Goal: Transaction & Acquisition: Purchase product/service

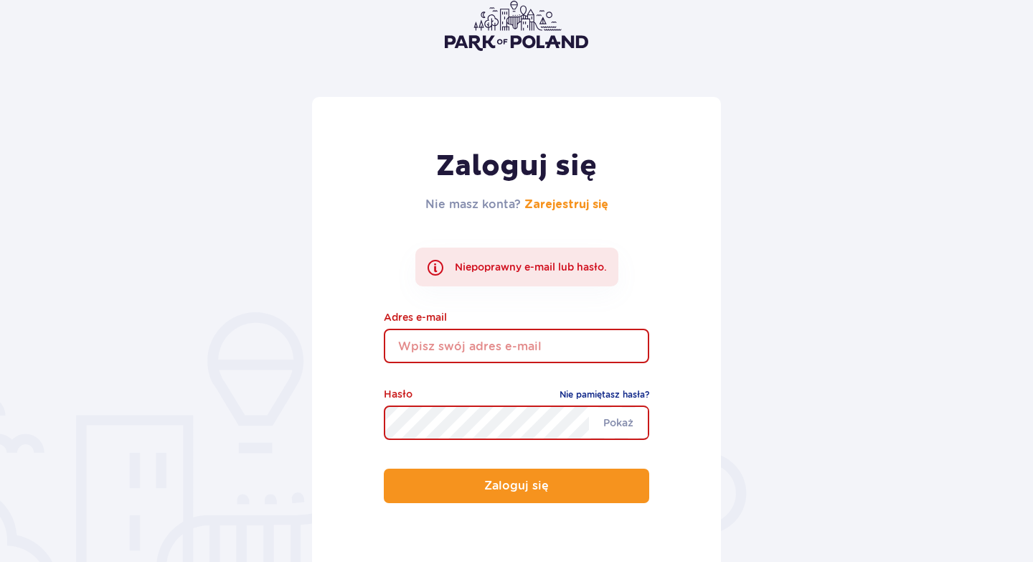
scroll to position [80, 0]
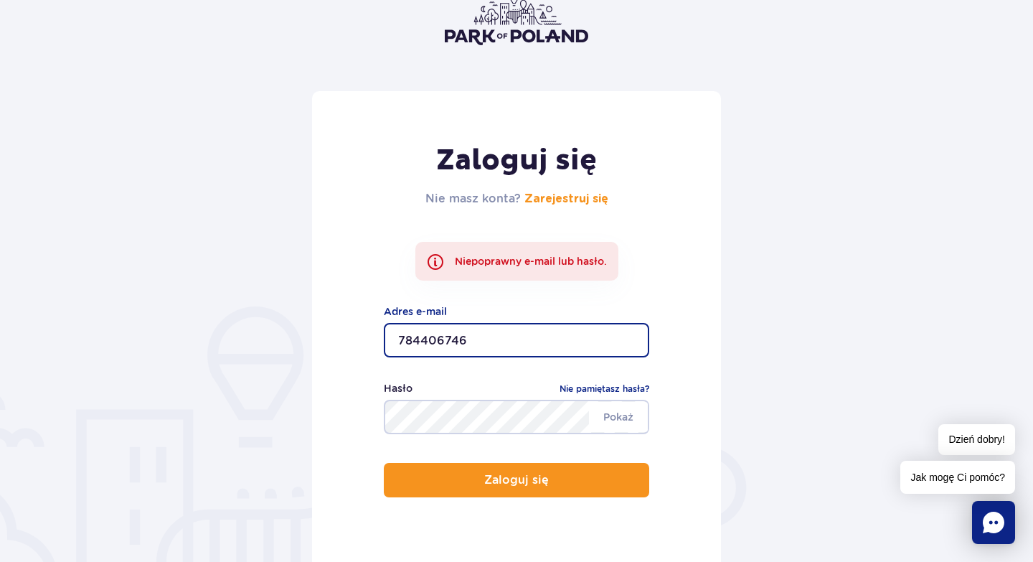
click at [432, 343] on input "784406746" at bounding box center [516, 340] width 265 height 34
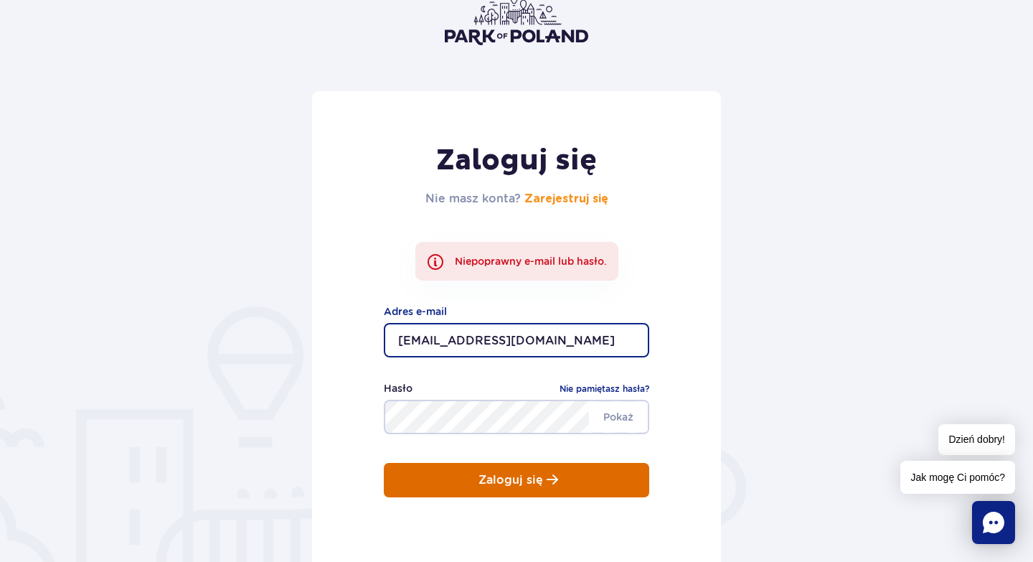
type input "jakub.hussar87@wp.pl"
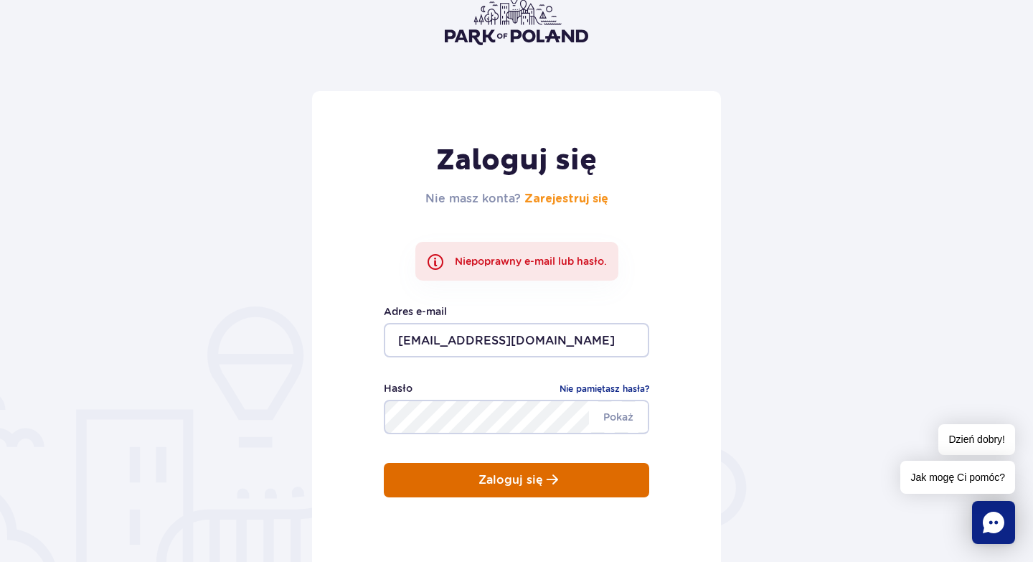
click at [461, 483] on button "Zaloguj się" at bounding box center [516, 480] width 265 height 34
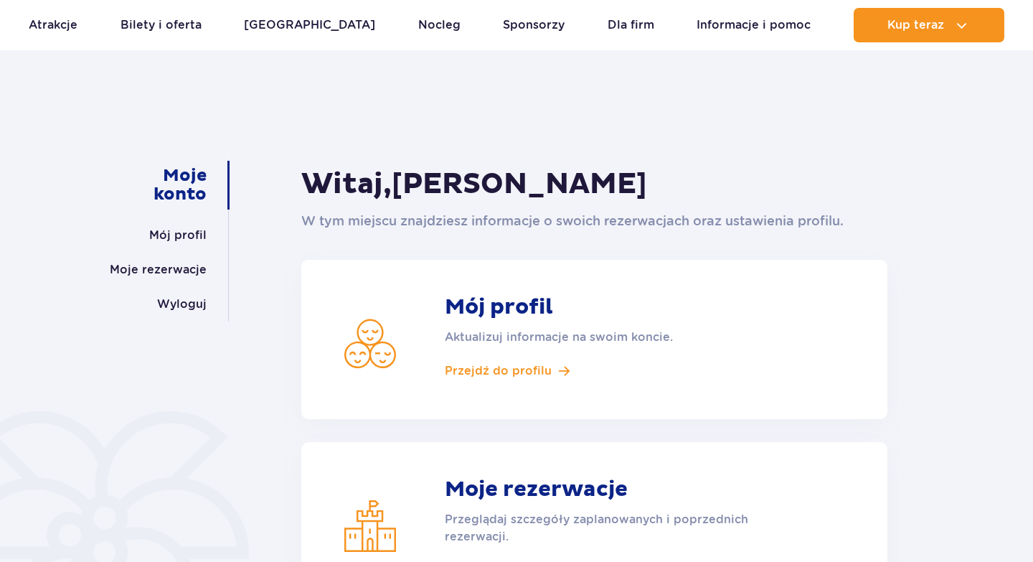
scroll to position [48, 0]
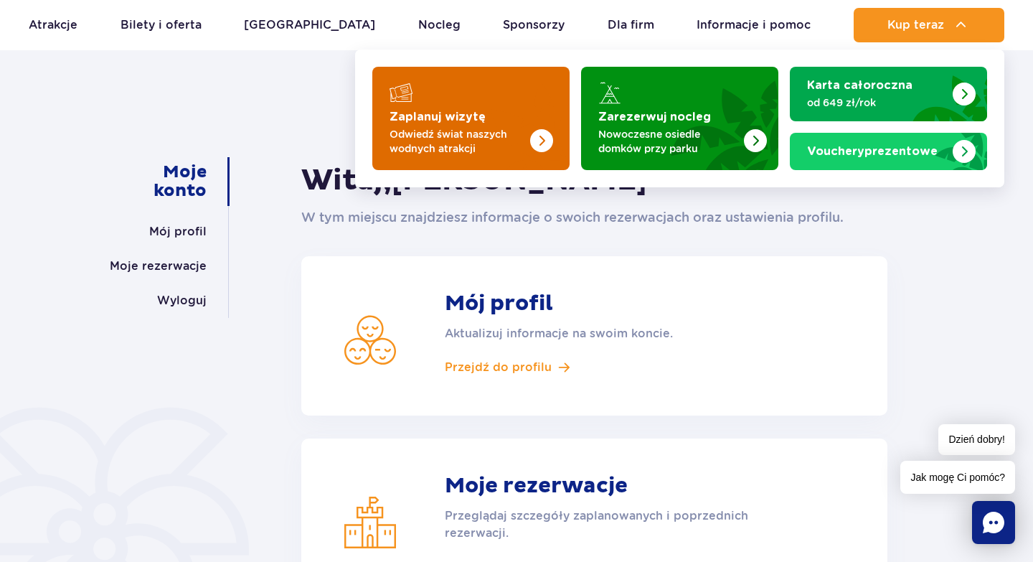
click at [522, 97] on img "Zaplanuj wizytę" at bounding box center [513, 114] width 114 height 112
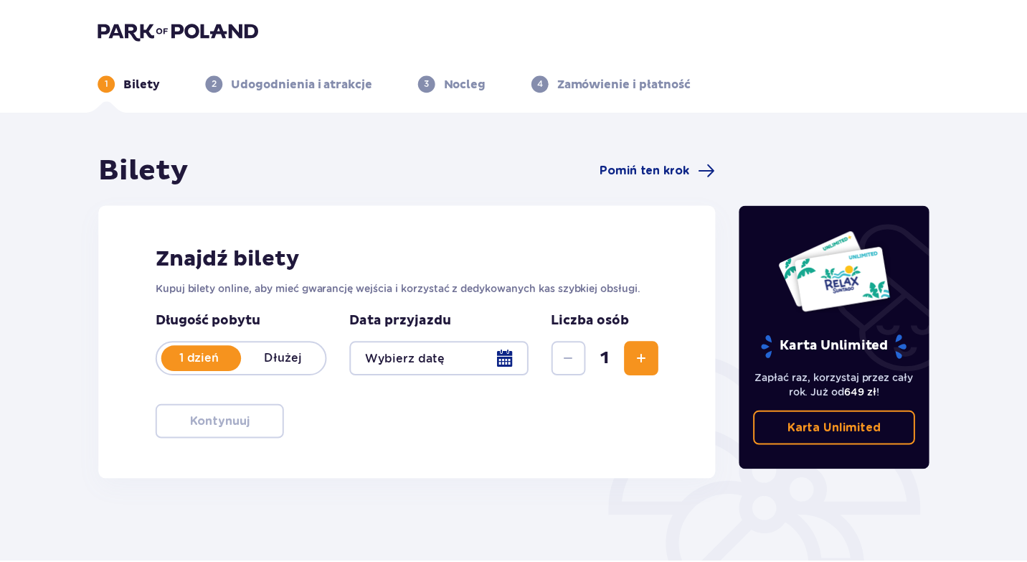
scroll to position [169, 0]
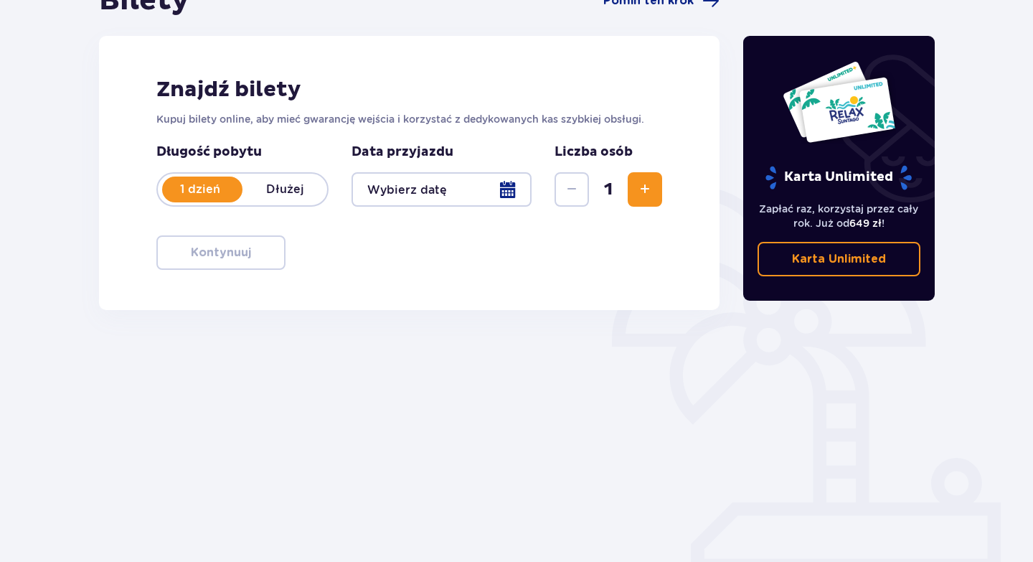
click at [512, 192] on div at bounding box center [442, 189] width 180 height 34
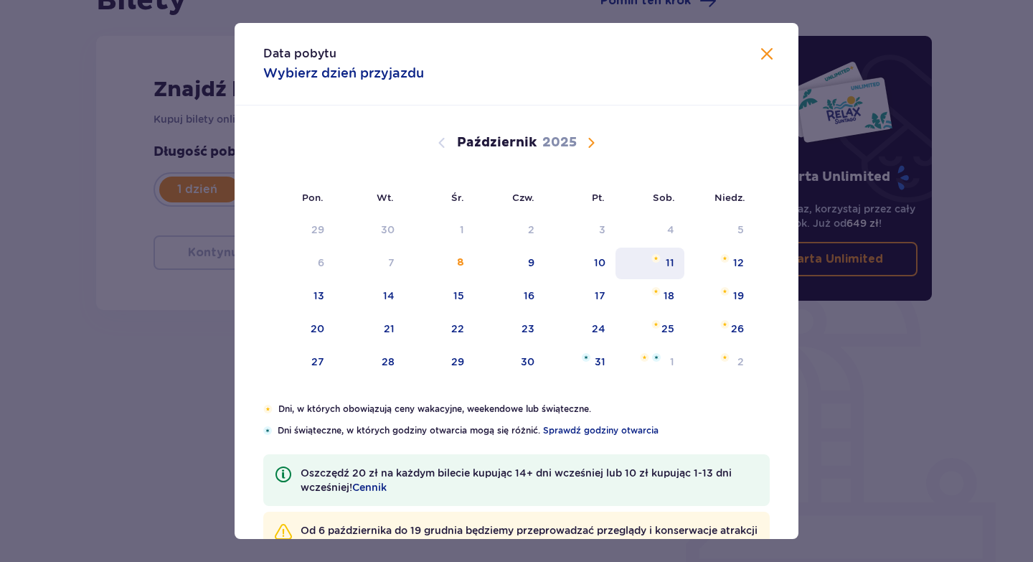
click at [657, 255] on img "sobota, 11 października 2025" at bounding box center [655, 258] width 9 height 9
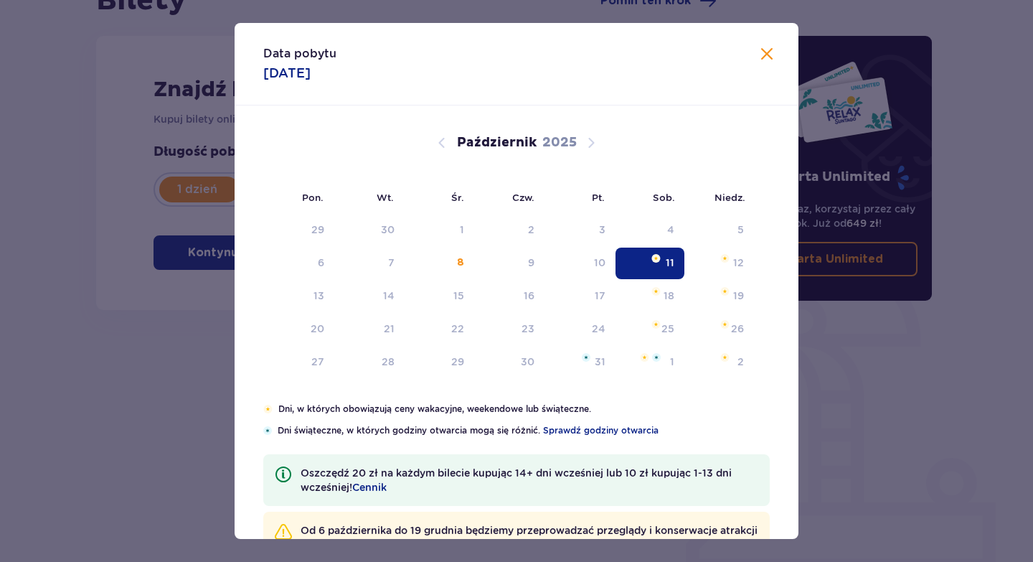
type input "11.10.25"
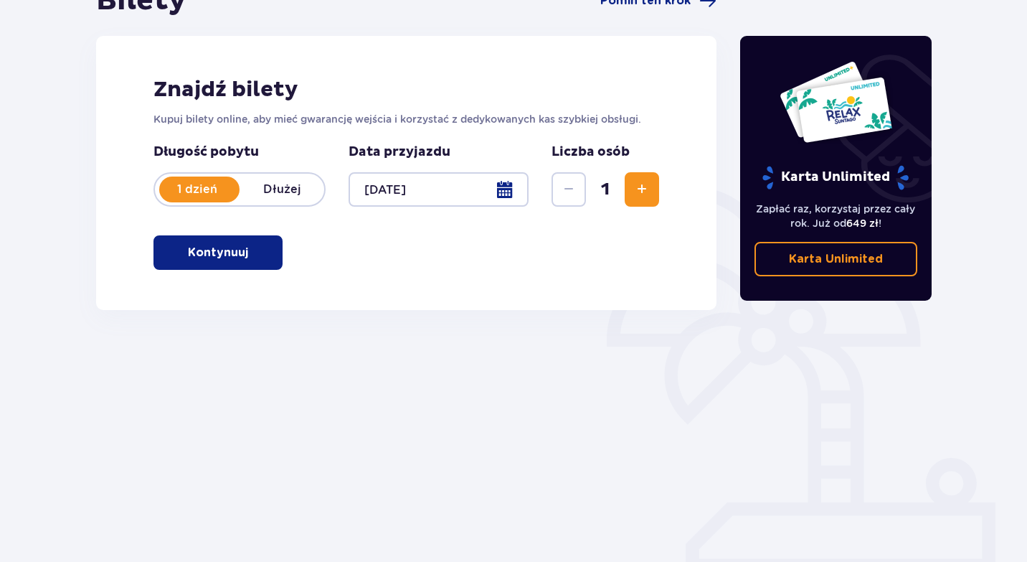
click at [234, 261] on button "Kontynuuj" at bounding box center [218, 252] width 129 height 34
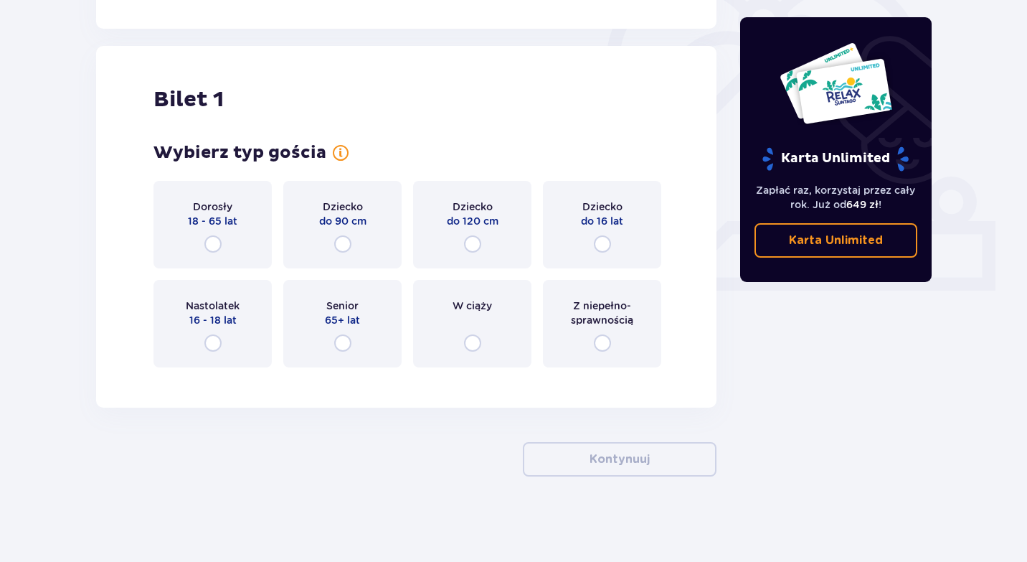
scroll to position [451, 0]
click at [204, 212] on span "Dorosły" at bounding box center [212, 206] width 39 height 14
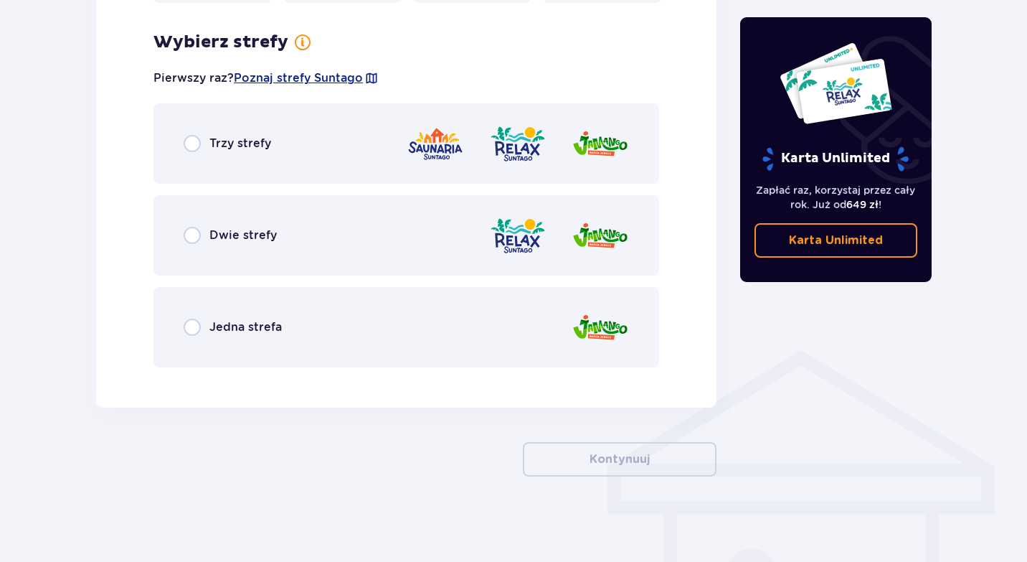
scroll to position [816, 0]
click at [201, 303] on div "Jedna strefa" at bounding box center [407, 326] width 506 height 80
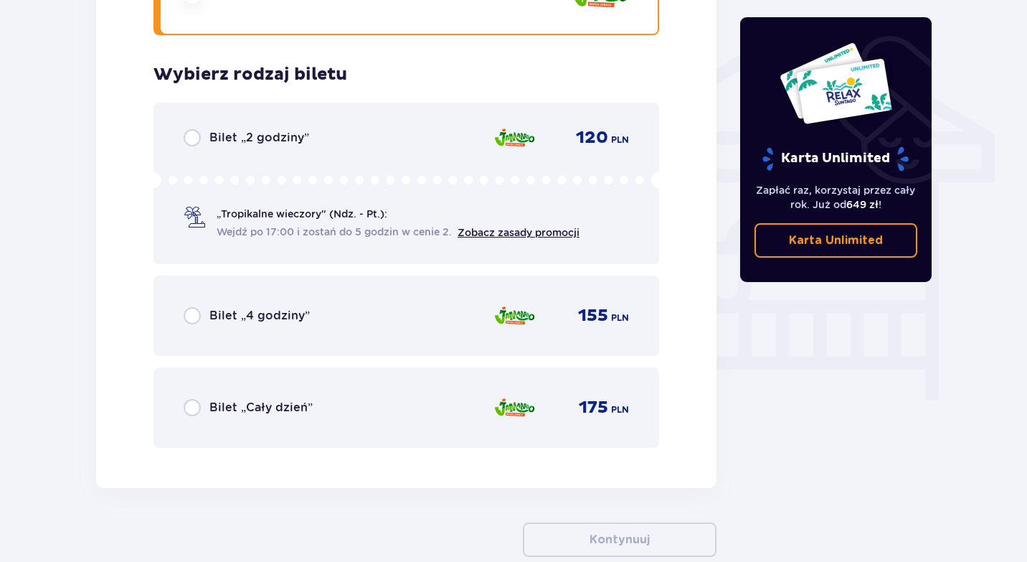
scroll to position [1194, 0]
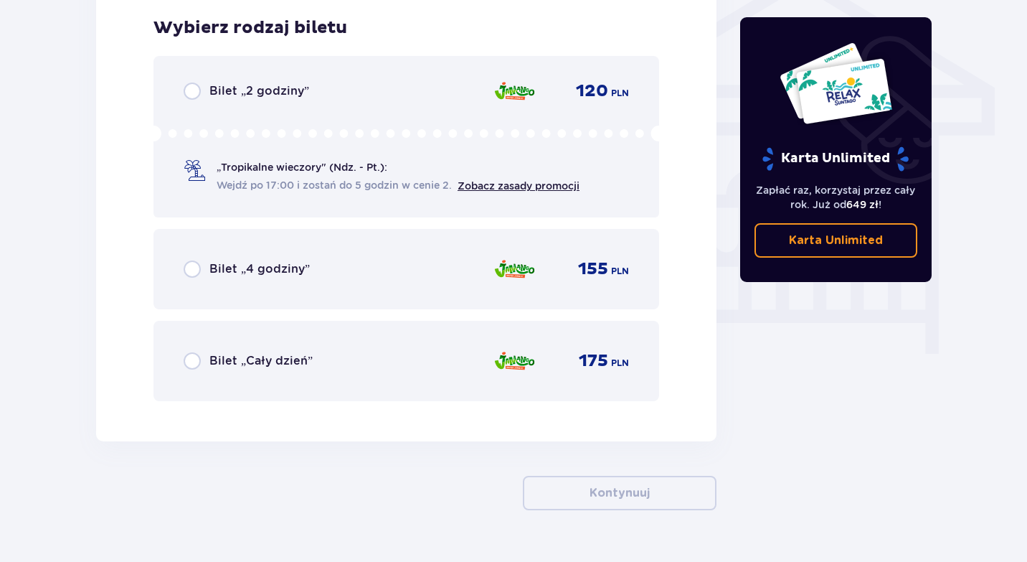
click at [202, 339] on div "Bilet „Cały dzień” 175 PLN" at bounding box center [407, 361] width 506 height 80
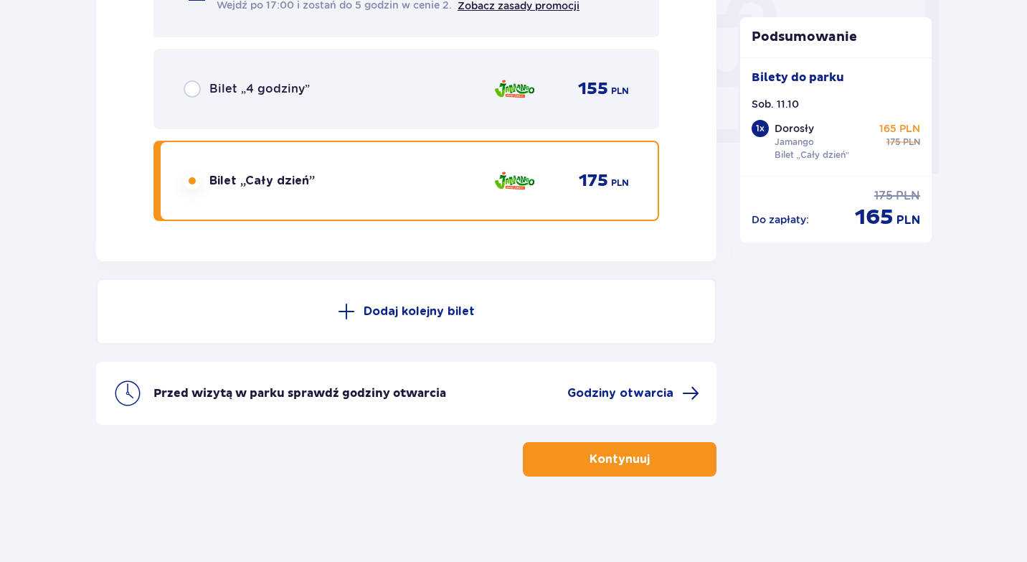
scroll to position [1375, 0]
